Goal: Find specific page/section: Find specific page/section

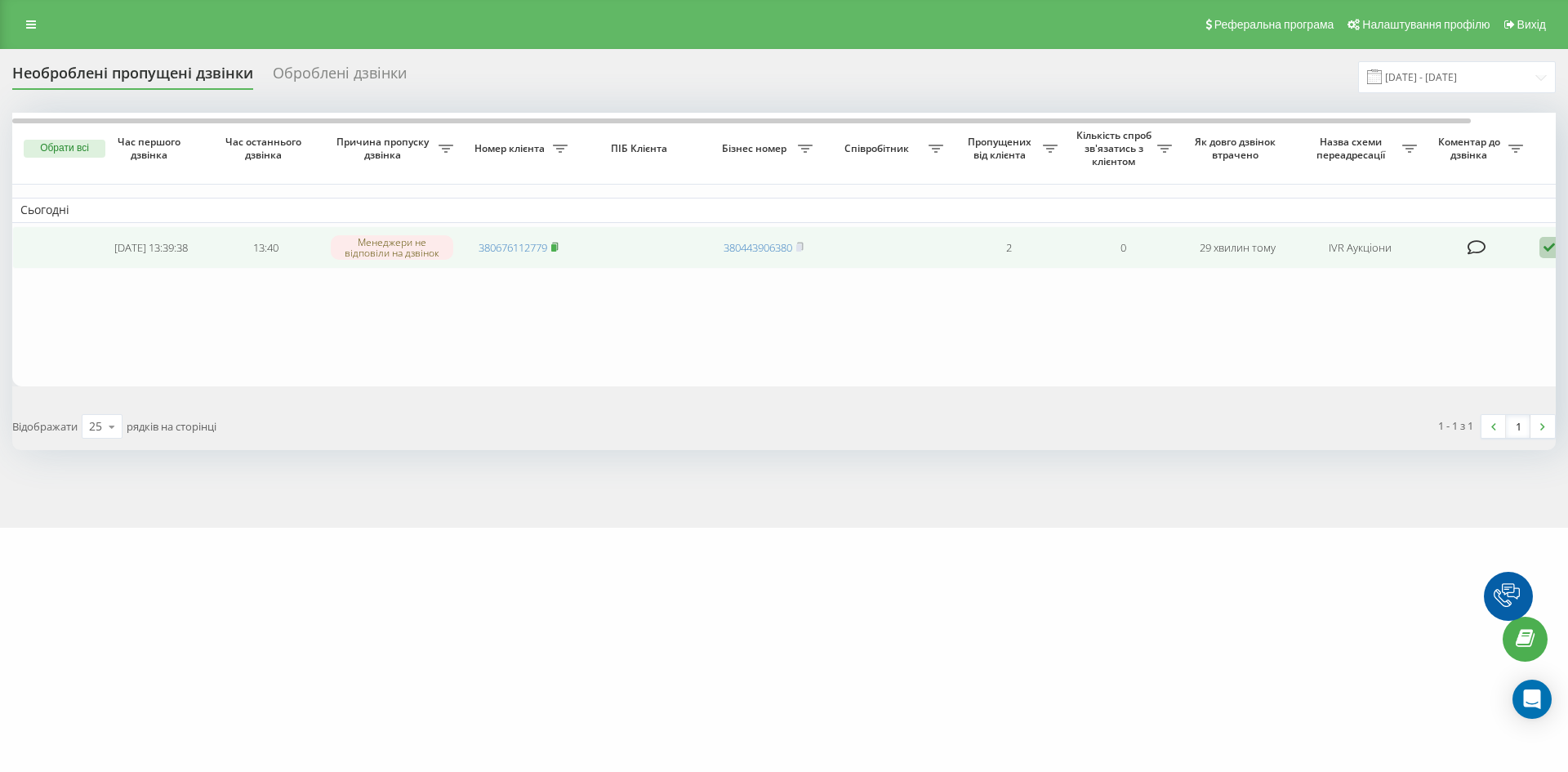
click at [556, 248] on rect at bounding box center [554, 248] width 5 height 8
click at [559, 251] on icon at bounding box center [554, 247] width 8 height 10
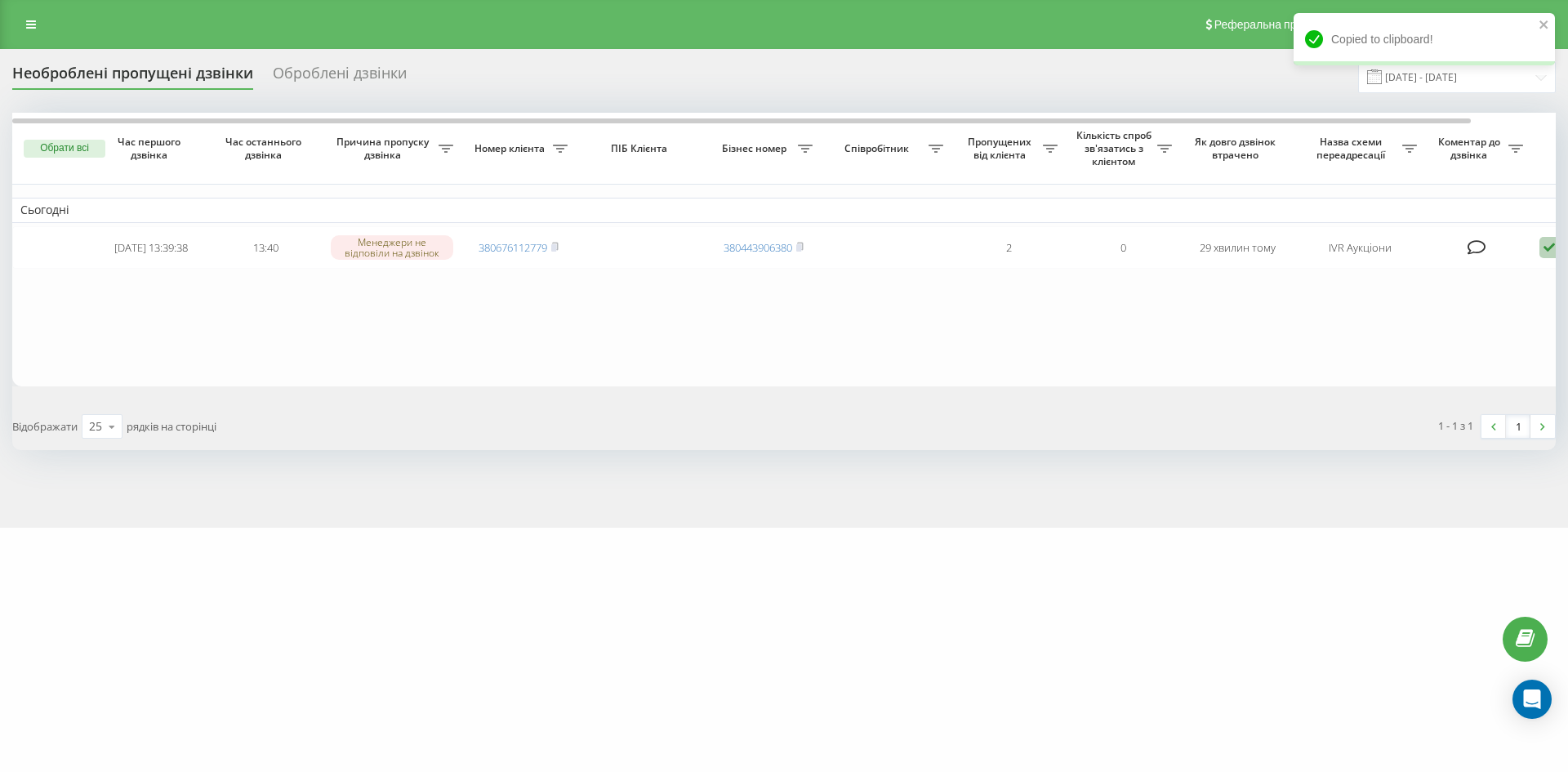
click at [311, 66] on div "Оброблені дзвінки" at bounding box center [340, 77] width 134 height 25
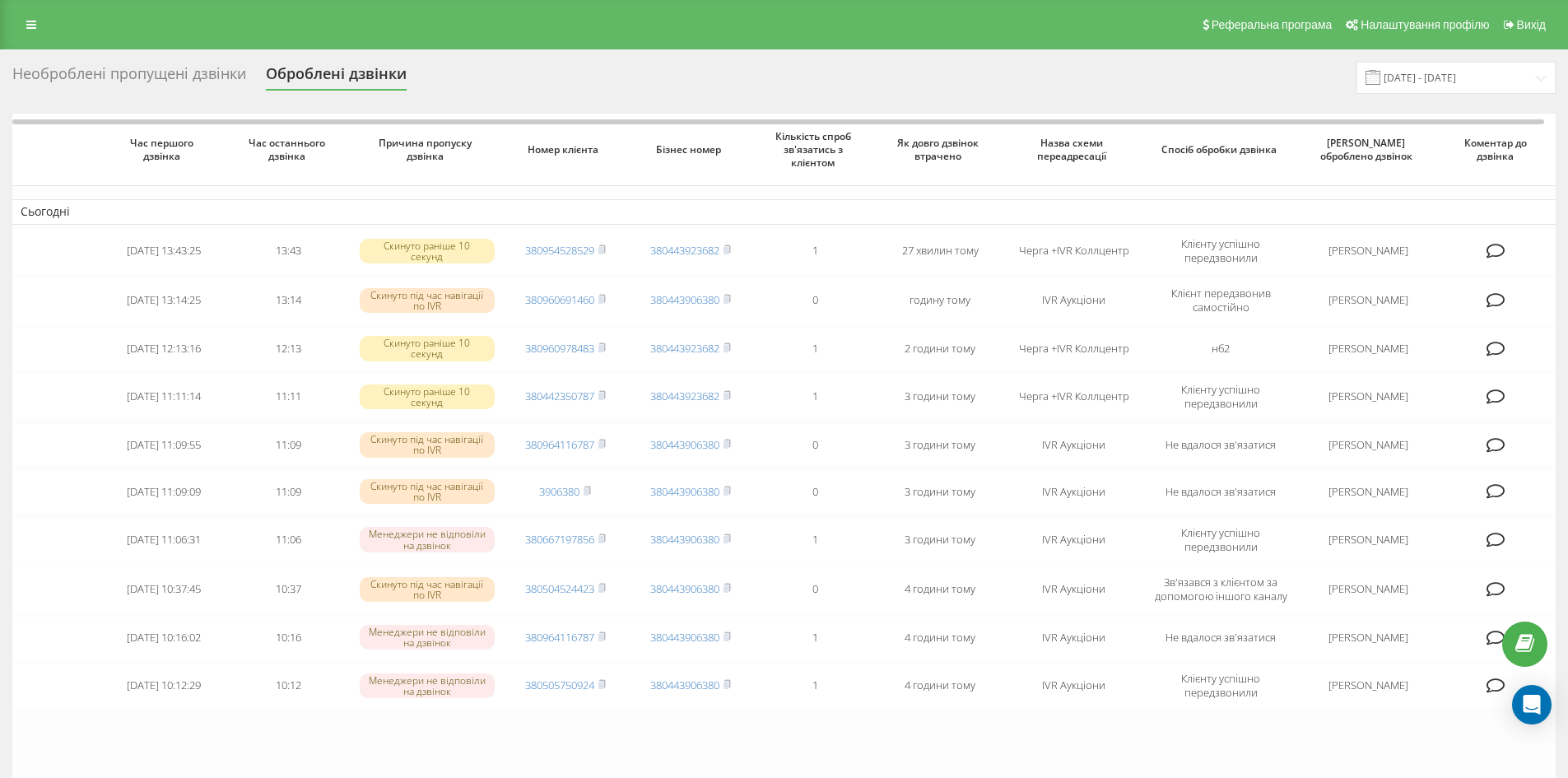
click at [141, 79] on div "Необроблені пропущені дзвінки" at bounding box center [129, 78] width 233 height 25
click at [137, 68] on div "Необроблені пропущені дзвінки" at bounding box center [129, 78] width 233 height 25
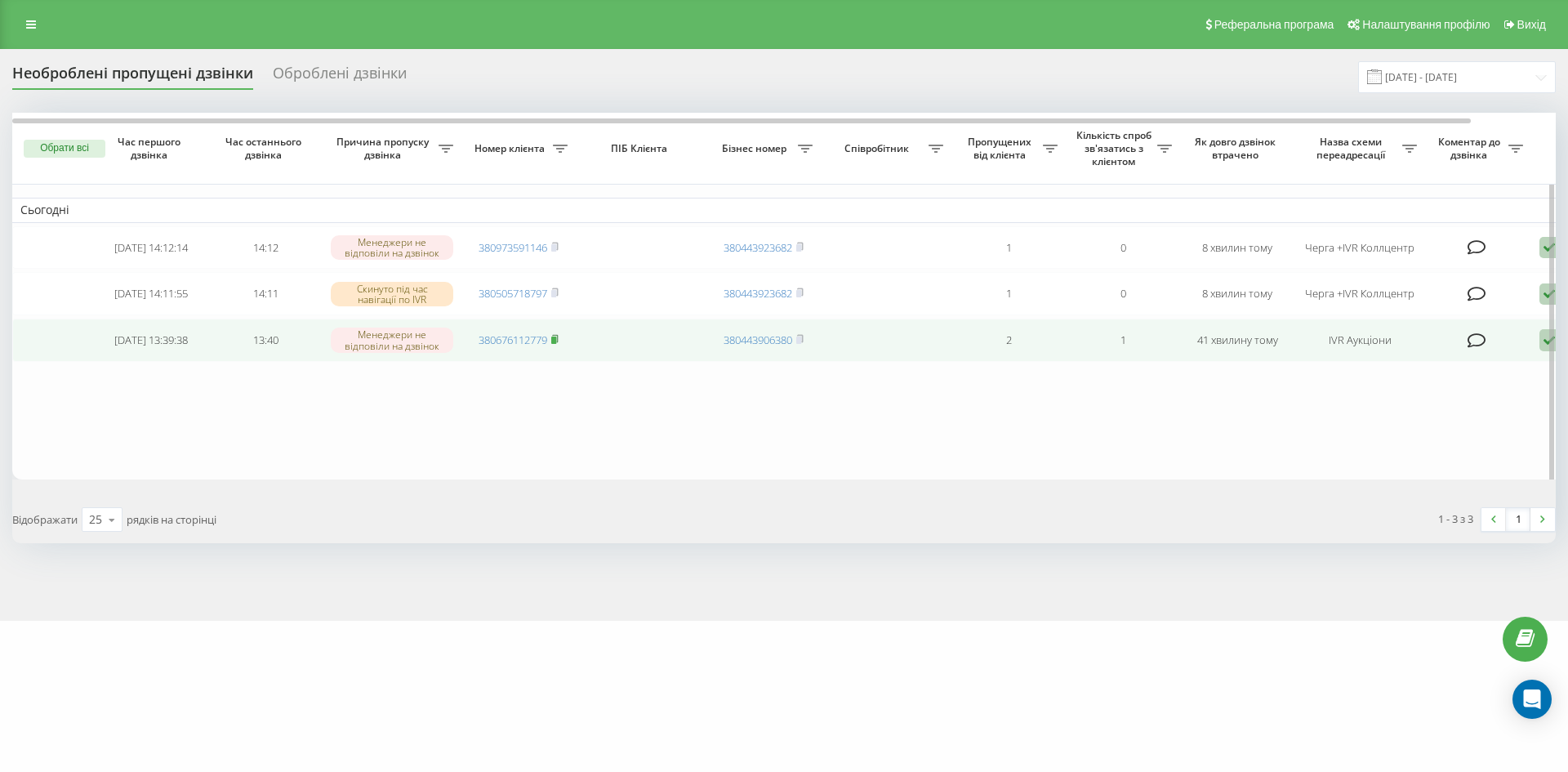
click at [559, 344] on icon at bounding box center [554, 339] width 8 height 10
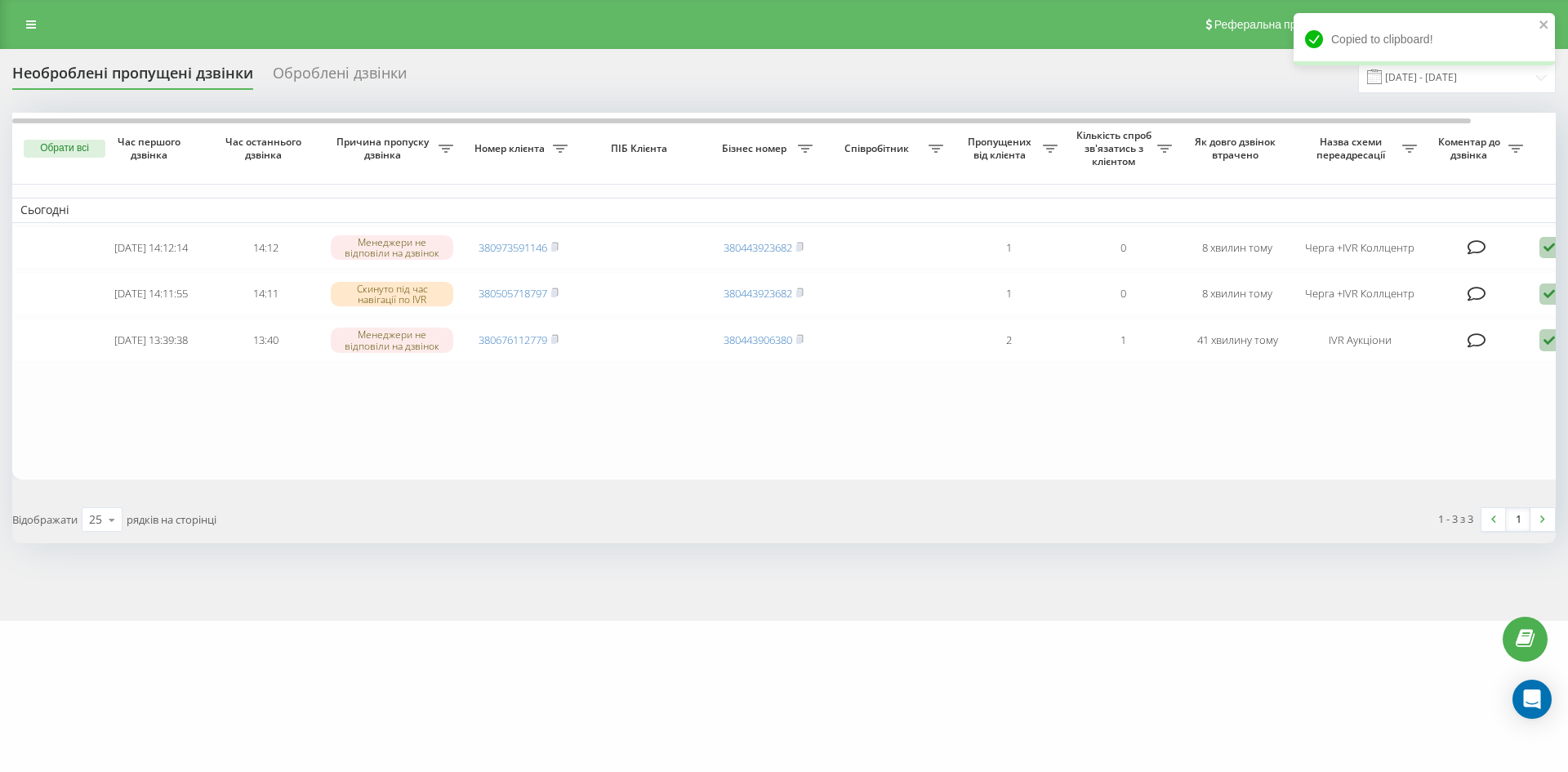
click at [362, 80] on div "Оброблені дзвінки" at bounding box center [340, 77] width 134 height 25
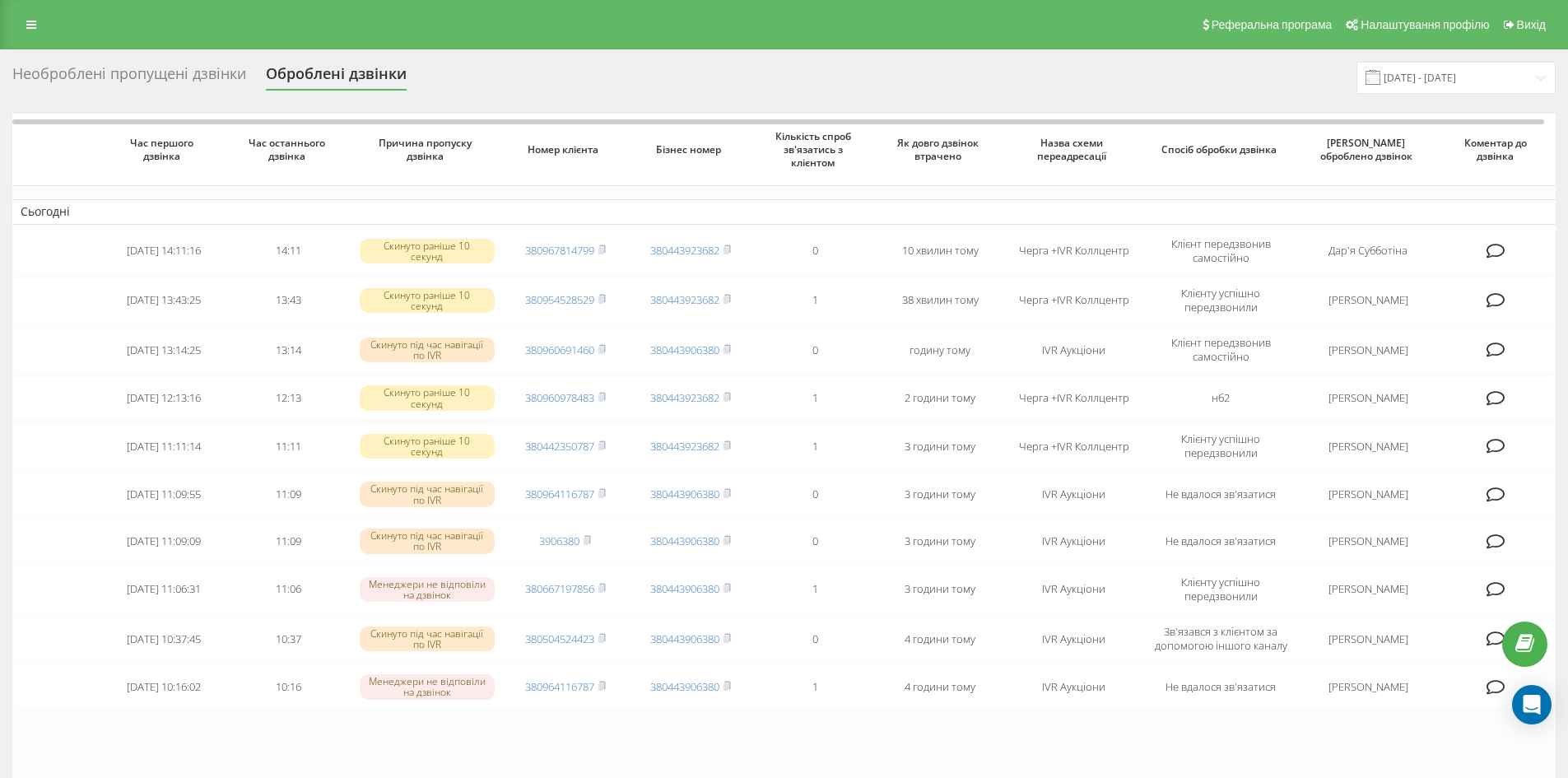
click at [117, 65] on div "Необроблені пропущені дзвінки Оброблені дзвінки 22.08.2025 - 22.09.2025 Час пер…" at bounding box center [784, 510] width 1568 height 920
click at [118, 71] on div "Необроблені пропущені дзвінки" at bounding box center [129, 78] width 233 height 25
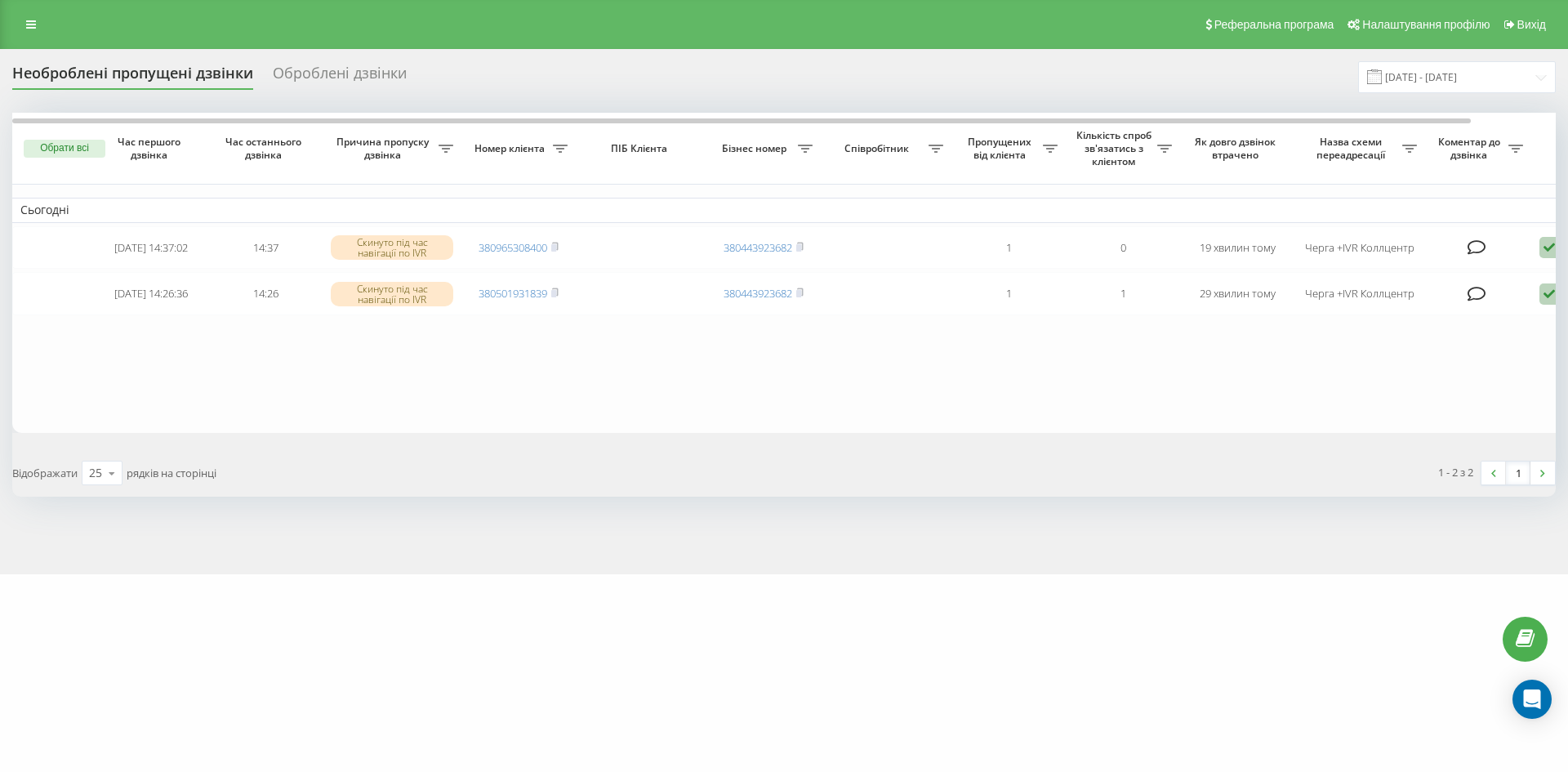
click at [324, 69] on div "Оброблені дзвінки" at bounding box center [340, 77] width 134 height 25
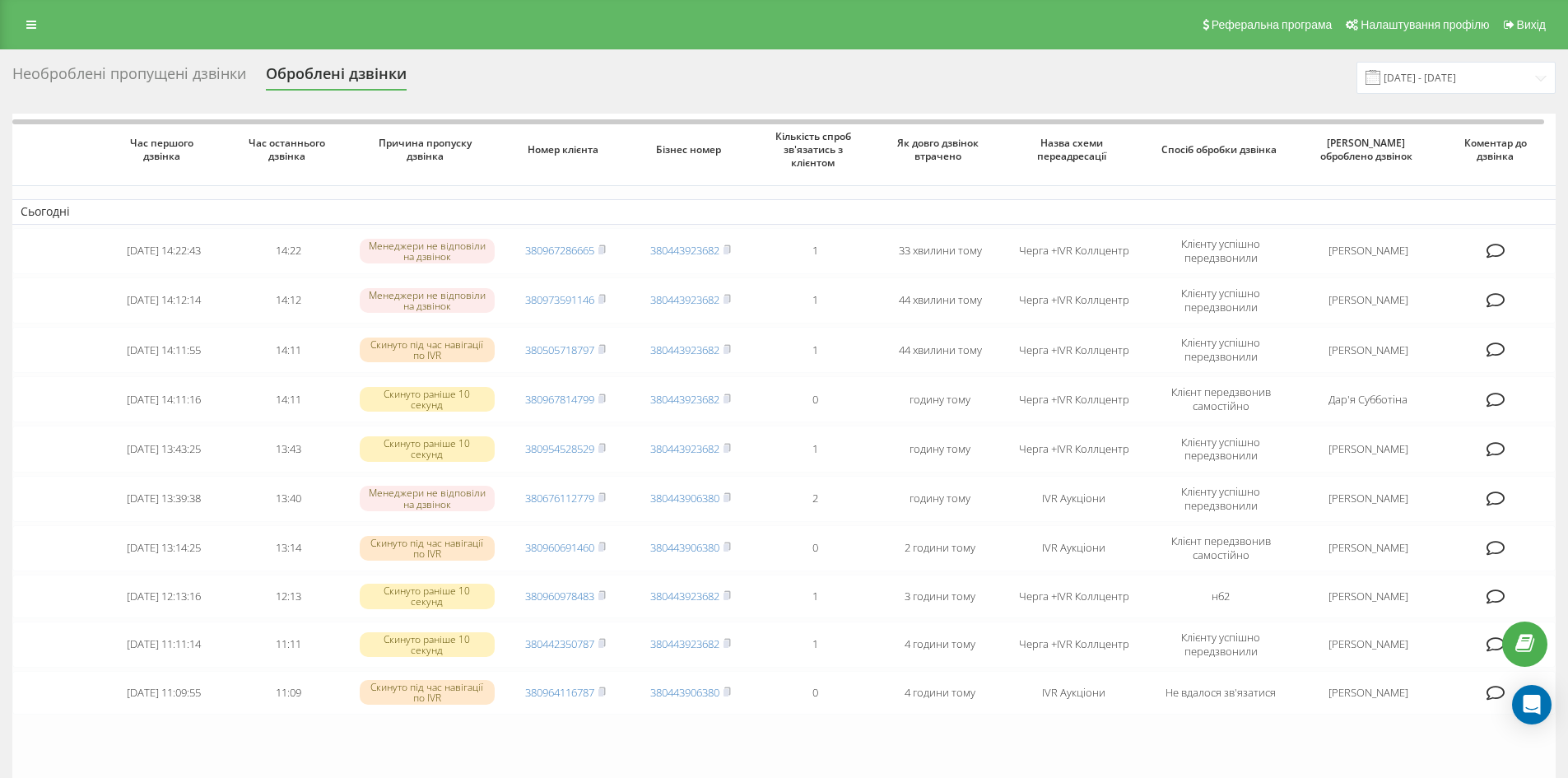
click at [123, 74] on div "Необроблені пропущені дзвінки" at bounding box center [129, 78] width 233 height 25
